Goal: Task Accomplishment & Management: Manage account settings

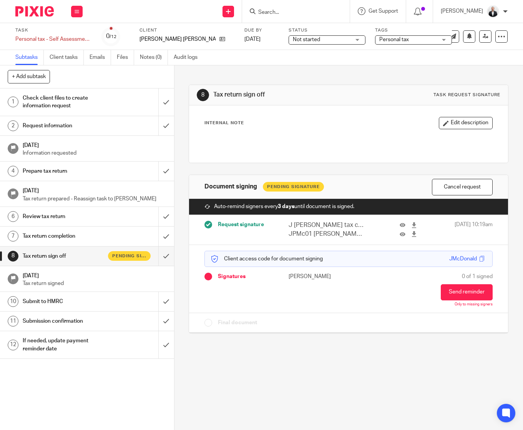
click at [327, 12] on input "Search" at bounding box center [292, 12] width 69 height 7
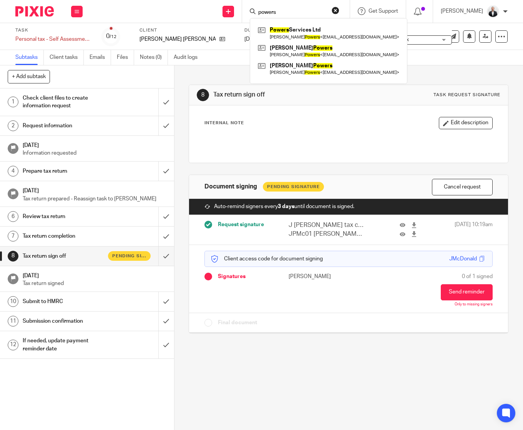
type input "powers"
click button "submit" at bounding box center [0, 0] width 0 height 0
click at [336, 33] on link at bounding box center [328, 33] width 145 height 18
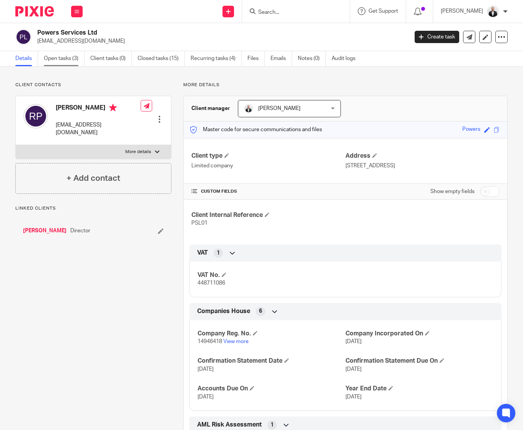
click at [61, 58] on link "Open tasks (3)" at bounding box center [64, 58] width 41 height 15
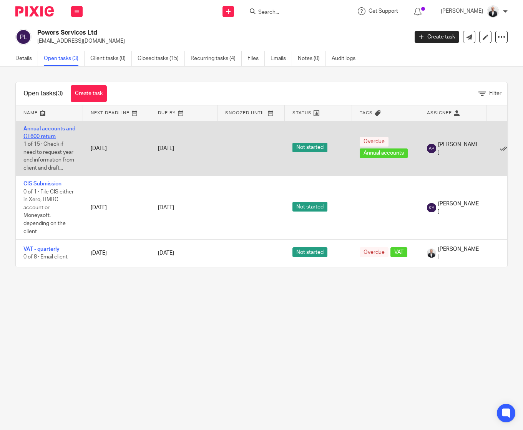
click at [52, 127] on link "Annual accounts and CT600 return" at bounding box center [49, 132] width 52 height 13
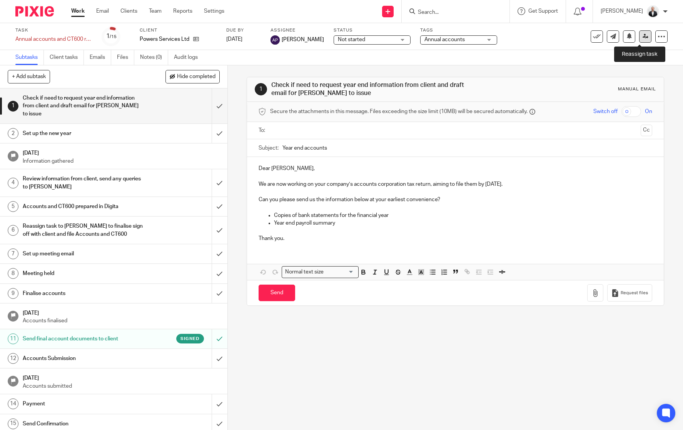
click at [523, 37] on link at bounding box center [645, 36] width 12 height 12
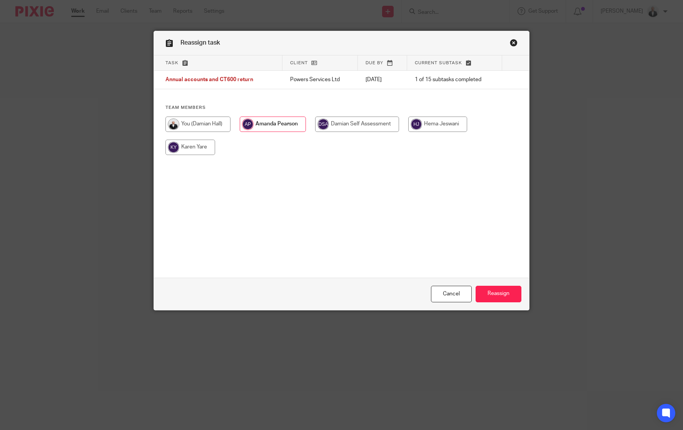
click at [177, 126] on input "radio" at bounding box center [197, 124] width 65 height 15
radio input "true"
click at [503, 288] on input "Reassign" at bounding box center [498, 294] width 46 height 17
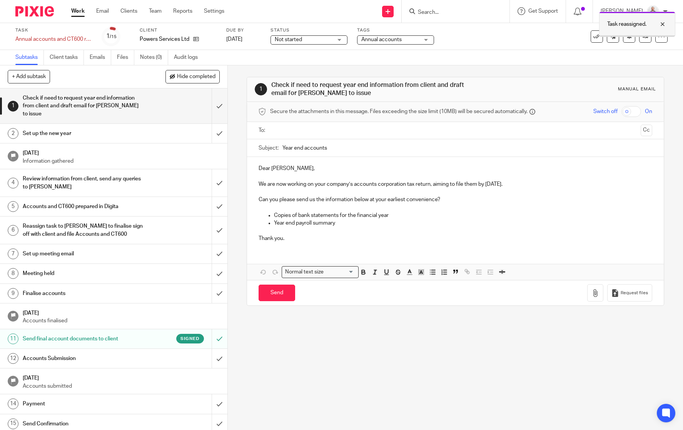
click at [663, 24] on div at bounding box center [656, 24] width 21 height 9
click at [156, 418] on div "Send Confirmation" at bounding box center [113, 424] width 181 height 12
